Goal: Find specific page/section: Find specific page/section

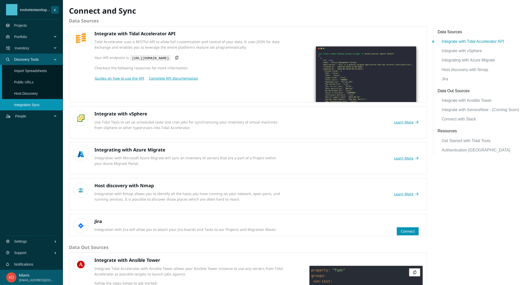
click at [11, 24] on li "Projects" at bounding box center [31, 25] width 63 height 11
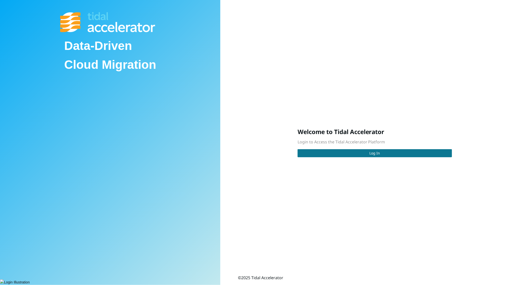
click at [339, 153] on button "Log In" at bounding box center [374, 153] width 154 height 8
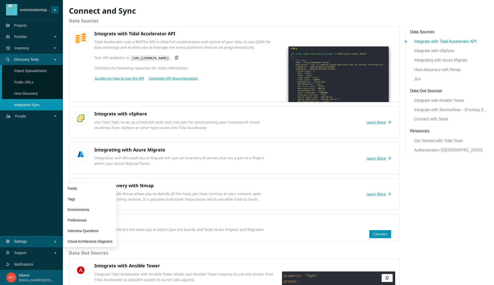
click at [36, 240] on span "Settings" at bounding box center [34, 241] width 40 height 15
click at [77, 207] on link "Environments" at bounding box center [79, 209] width 22 height 4
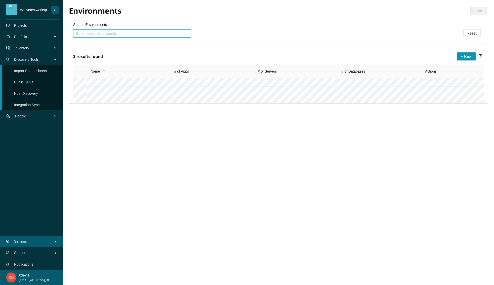
click at [17, 36] on span "Portfolio" at bounding box center [34, 36] width 40 height 15
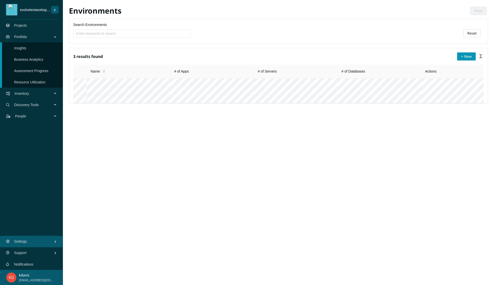
click at [16, 39] on span "Portfolio" at bounding box center [34, 36] width 40 height 15
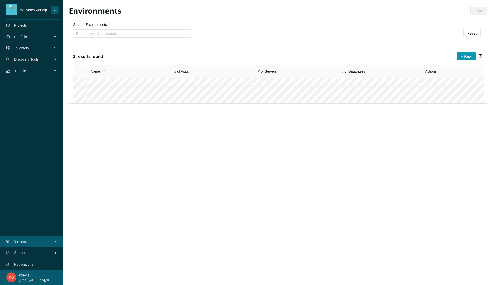
click at [17, 48] on span "Inventory" at bounding box center [35, 48] width 40 height 15
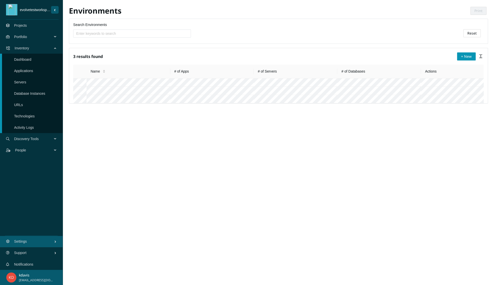
click at [18, 59] on link "Dashboard" at bounding box center [22, 59] width 17 height 4
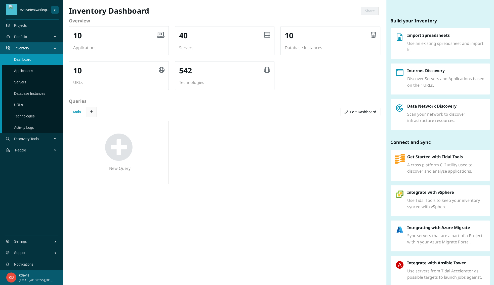
click at [18, 27] on link "Projects" at bounding box center [20, 25] width 13 height 4
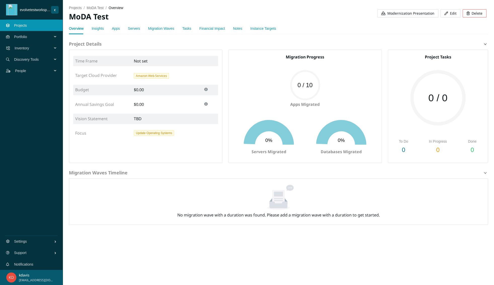
click at [400, 13] on span "Modernization Presentation" at bounding box center [411, 14] width 47 height 6
click at [431, 15] on span "Modernization Presentation" at bounding box center [411, 14] width 47 height 6
